Goal: Find specific page/section: Find specific page/section

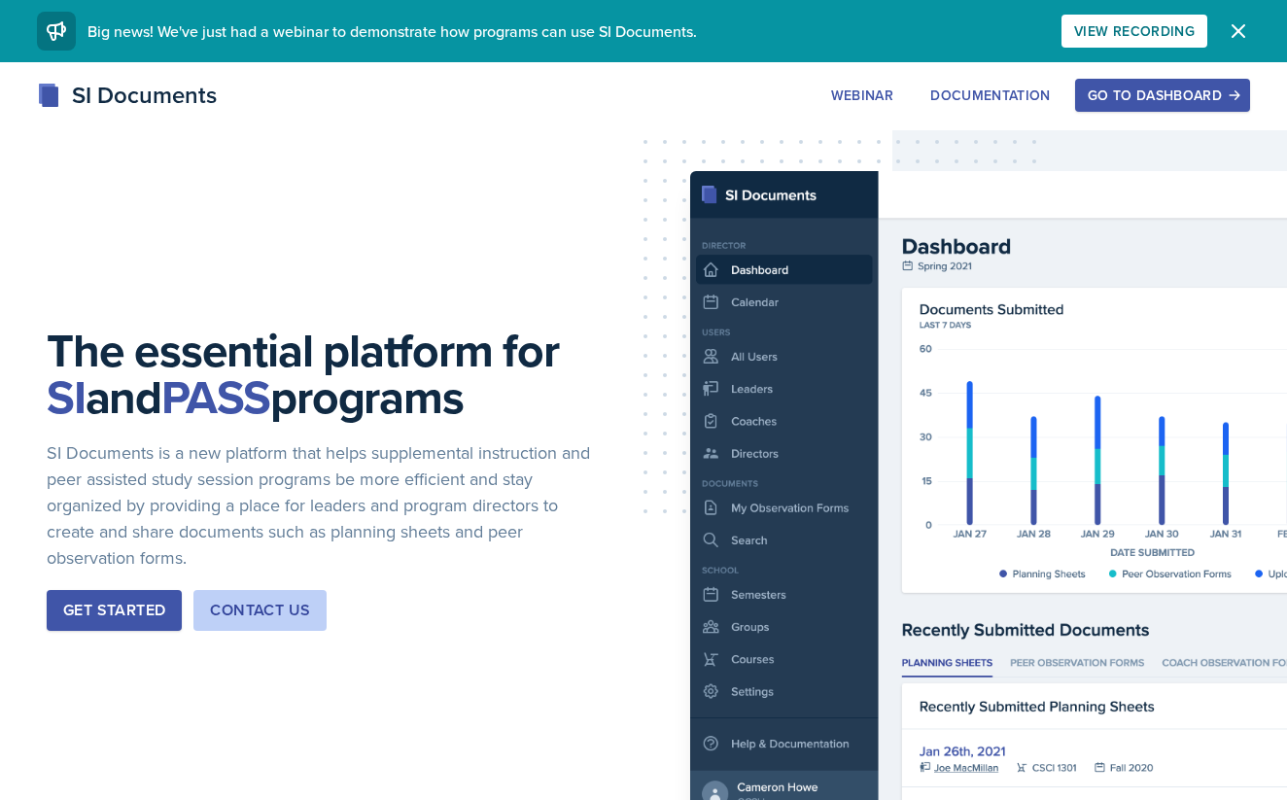
click at [1193, 109] on button "Go to Dashboard" at bounding box center [1162, 95] width 175 height 33
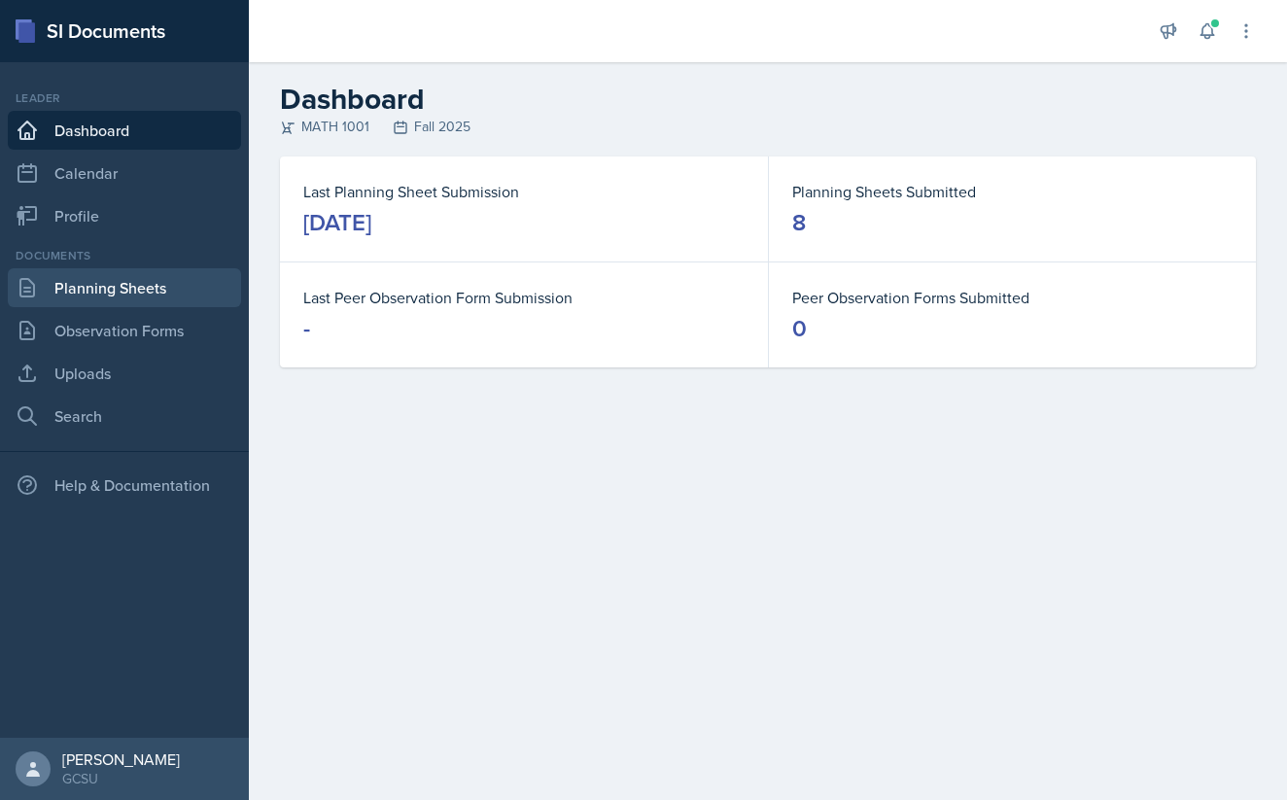
click at [47, 303] on link "Planning Sheets" at bounding box center [124, 287] width 233 height 39
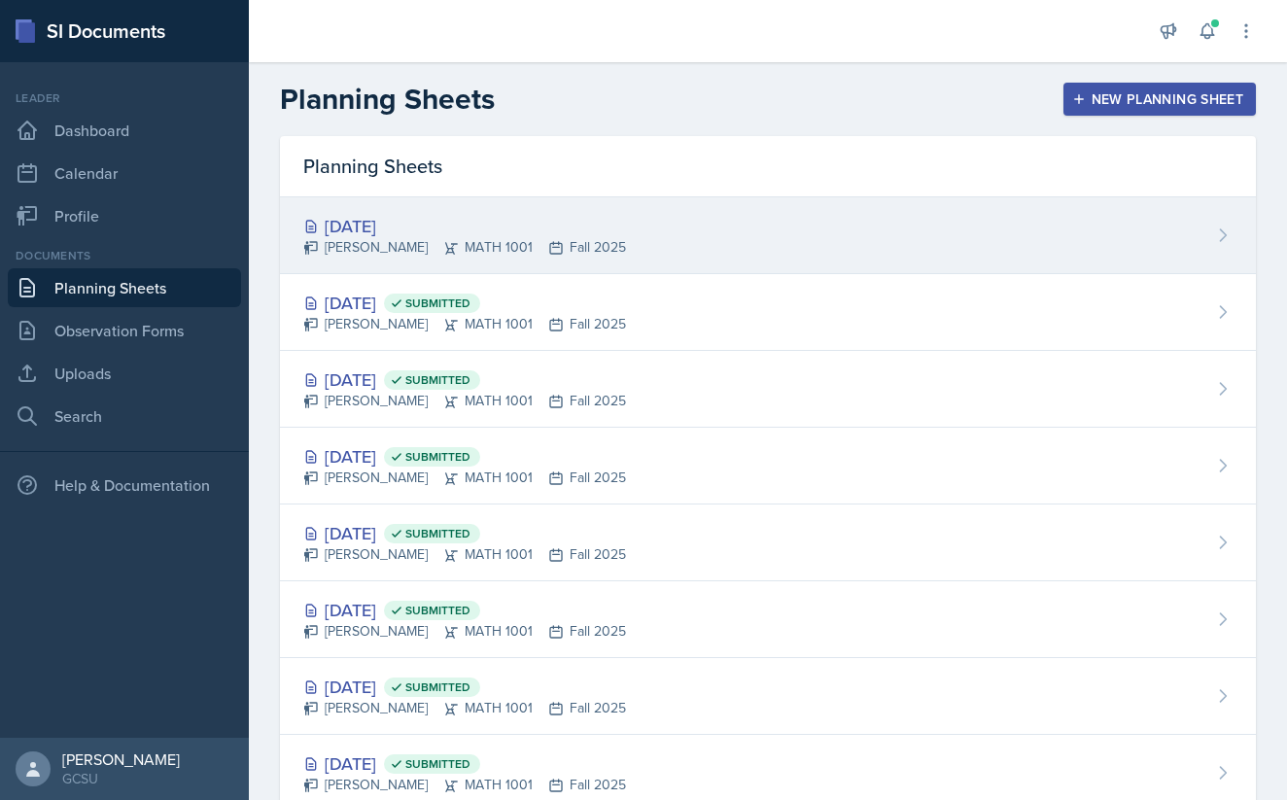
click at [443, 240] on div "[PERSON_NAME] MATH 1001 Fall 2025" at bounding box center [464, 247] width 323 height 20
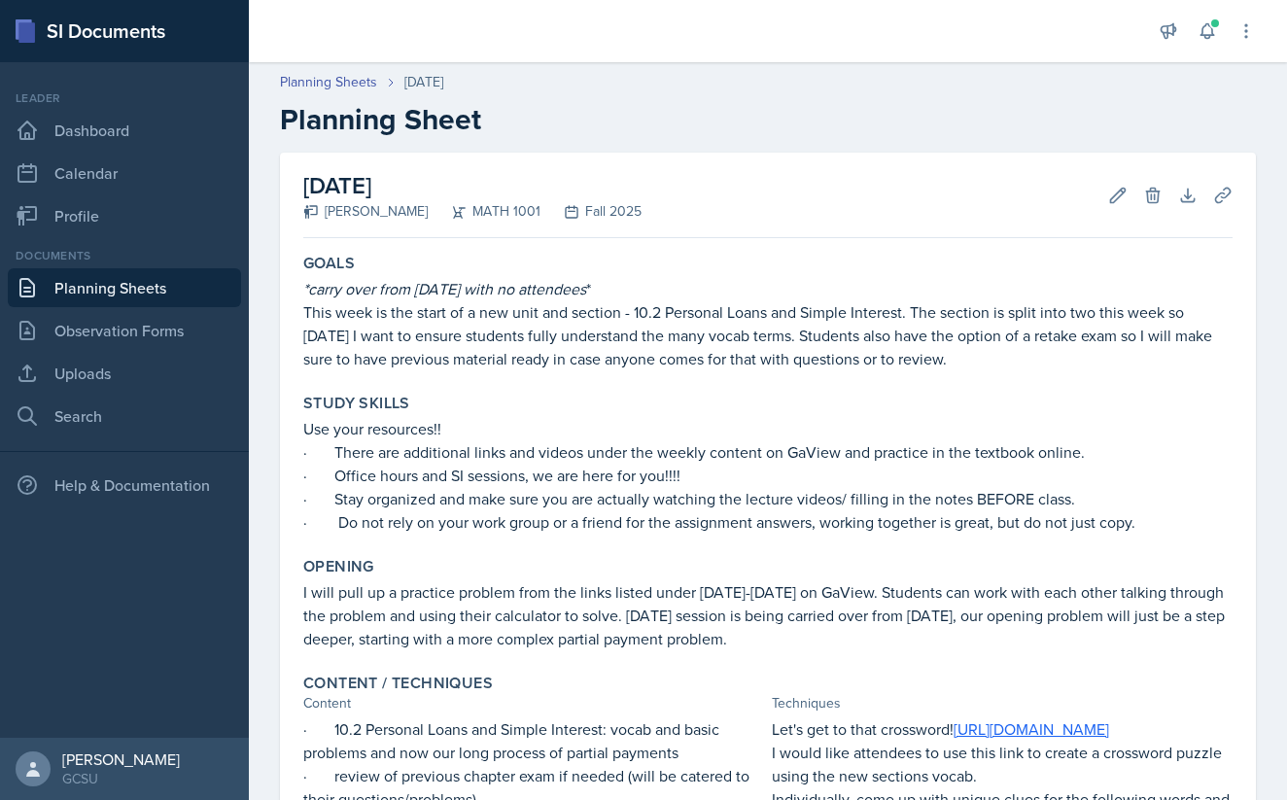
drag, startPoint x: 1060, startPoint y: 26, endPoint x: 986, endPoint y: 106, distance: 108.7
click at [986, 106] on h2 "Planning Sheet" at bounding box center [768, 119] width 976 height 35
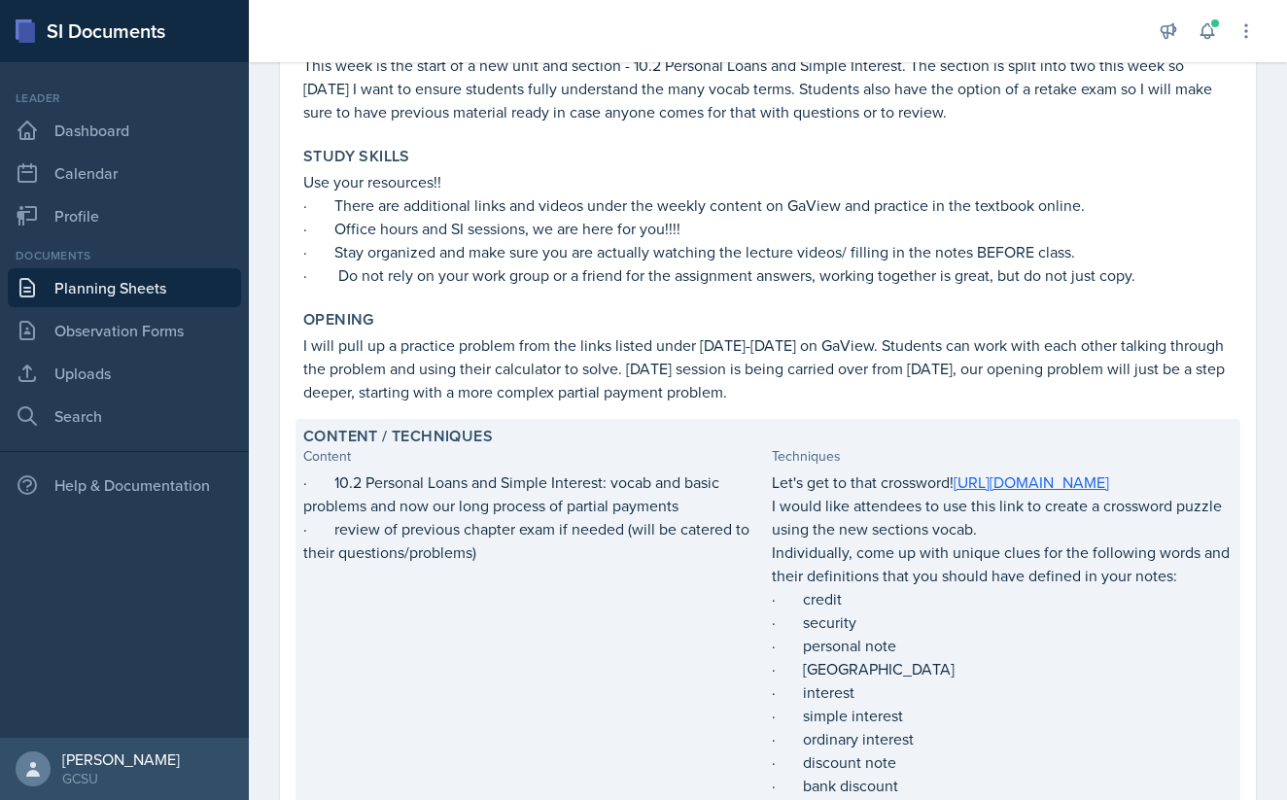
scroll to position [256, 0]
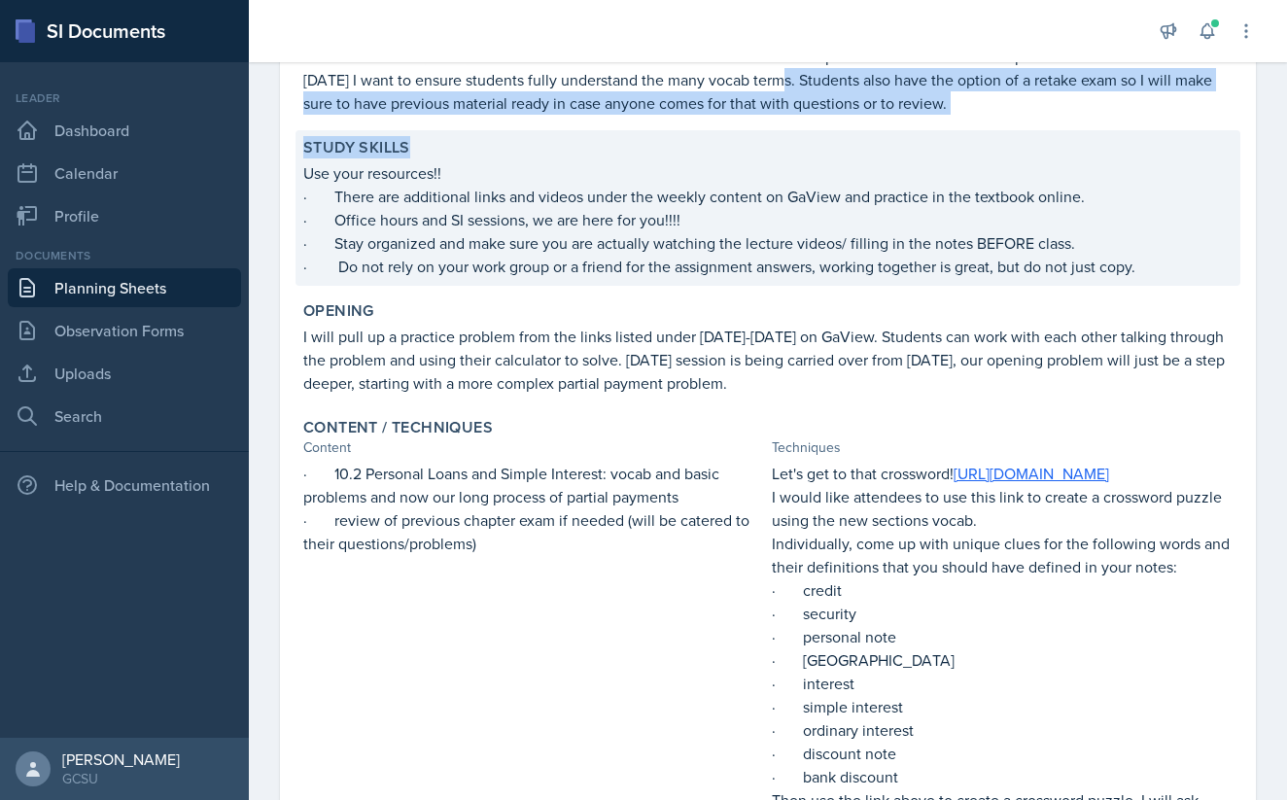
drag, startPoint x: 740, startPoint y: 73, endPoint x: 780, endPoint y: 157, distance: 92.6
click at [780, 157] on div "Goals *carry over from [DATE] with no attendees * This week is the start of a n…" at bounding box center [767, 601] width 929 height 1222
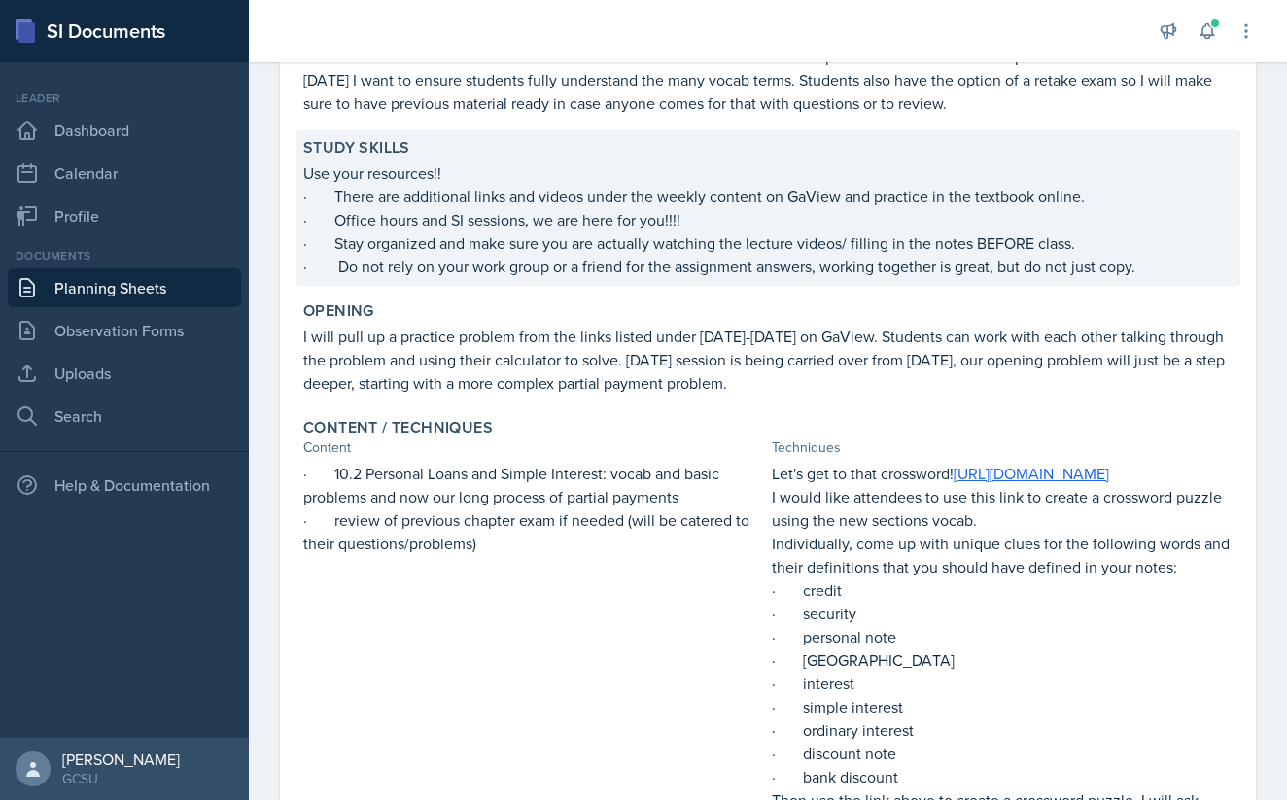
click at [403, 162] on p "Use your resources!!" at bounding box center [767, 172] width 929 height 23
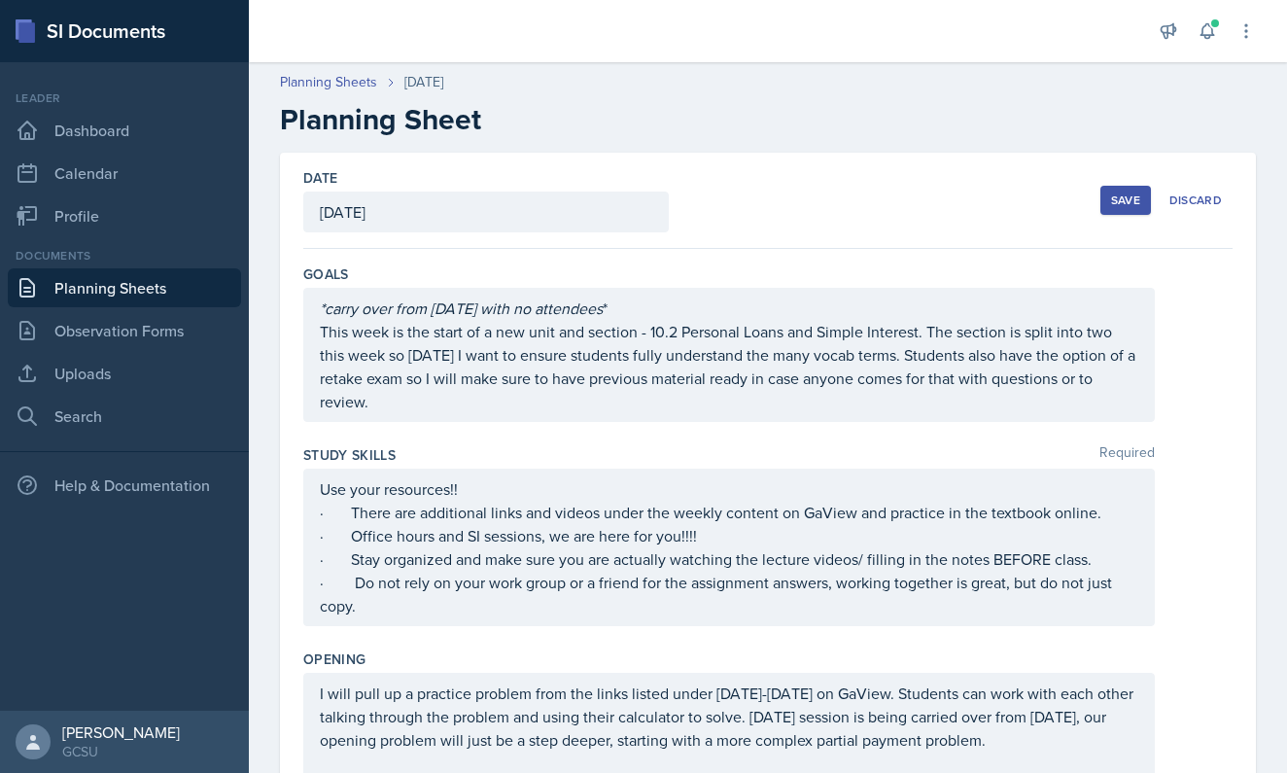
scroll to position [0, 0]
click at [401, 202] on div "[DATE]" at bounding box center [486, 212] width 366 height 41
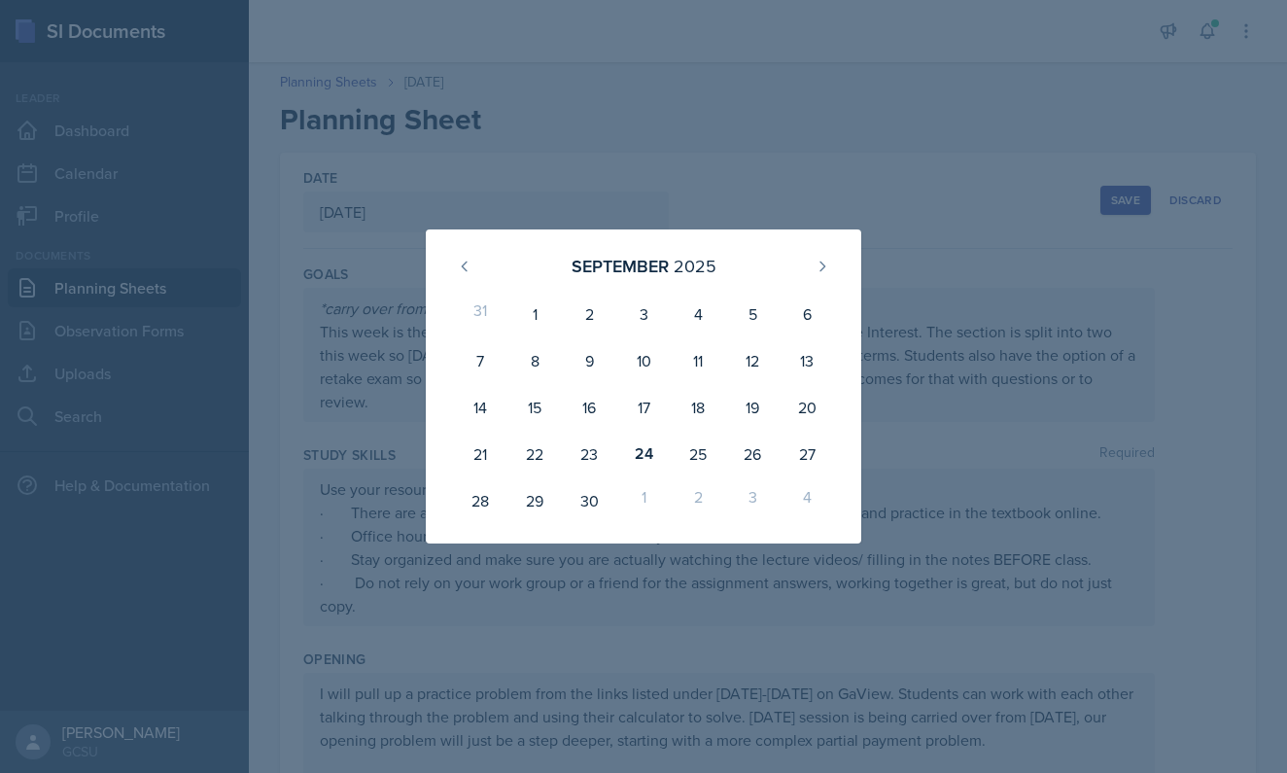
click at [648, 165] on div at bounding box center [643, 386] width 1287 height 773
